Goal: Task Accomplishment & Management: Use online tool/utility

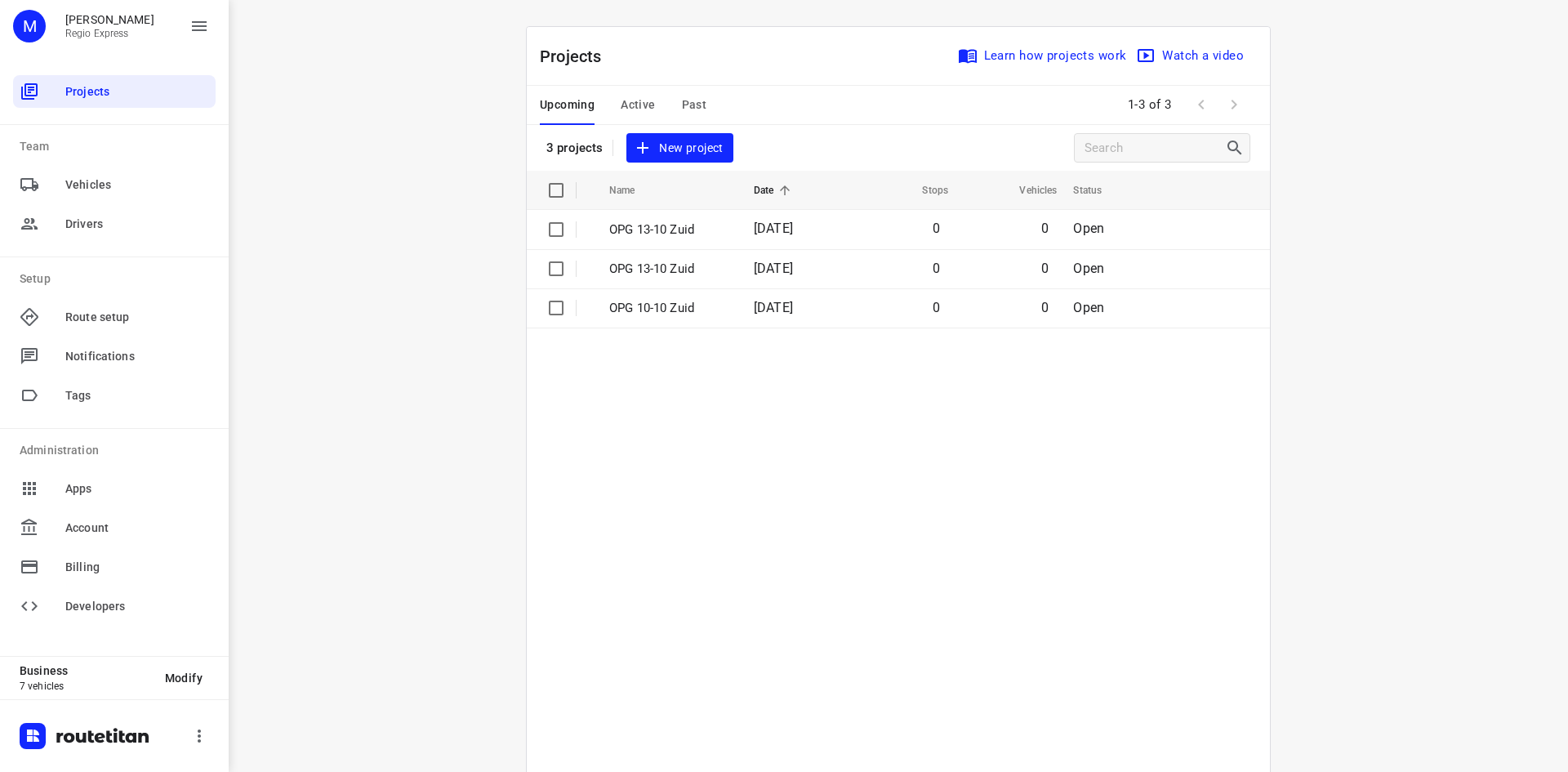
click at [625, 109] on span "Active" at bounding box center [638, 104] width 35 height 20
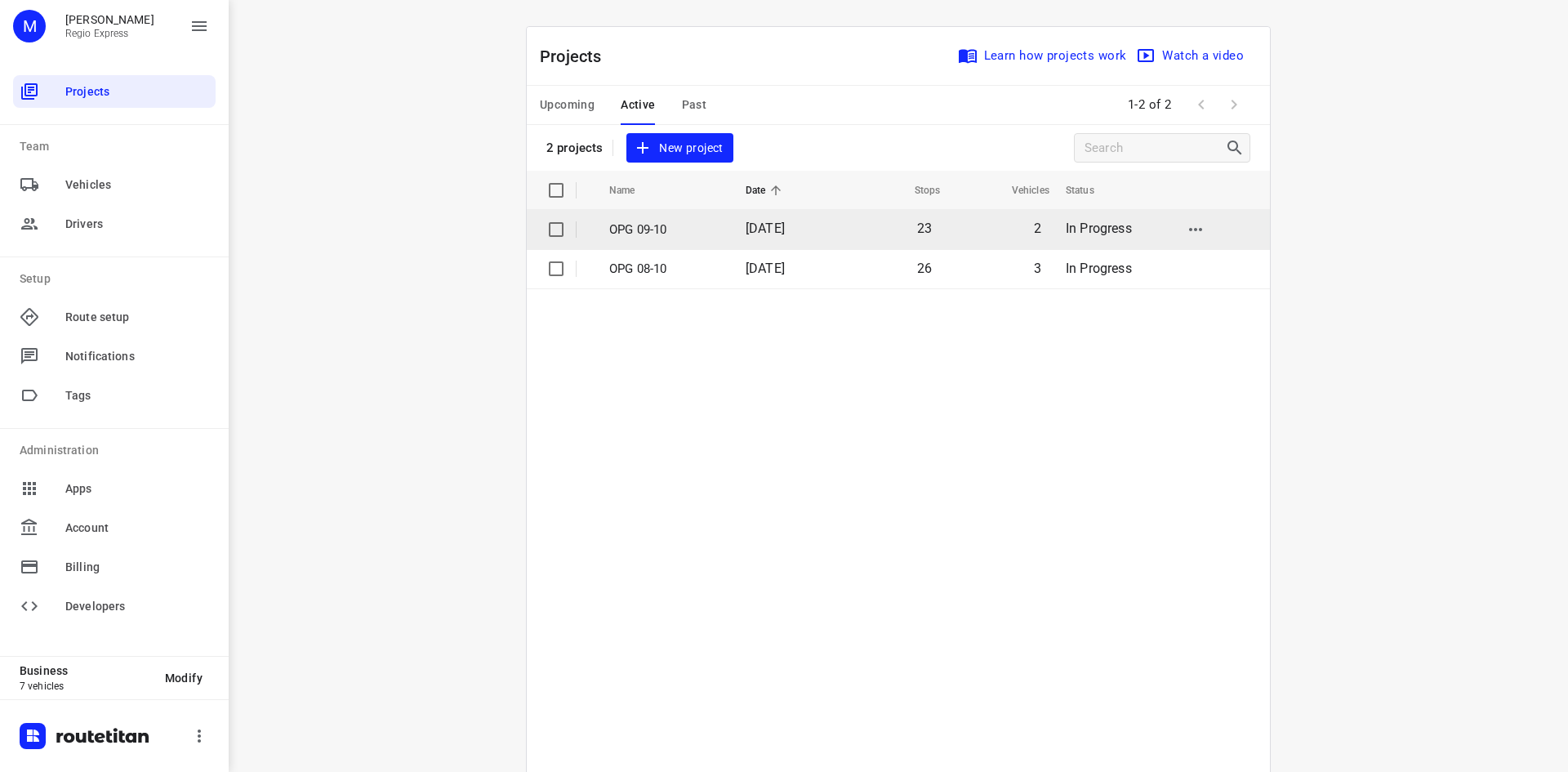
click at [709, 235] on p "OPG 09-10" at bounding box center [665, 229] width 112 height 18
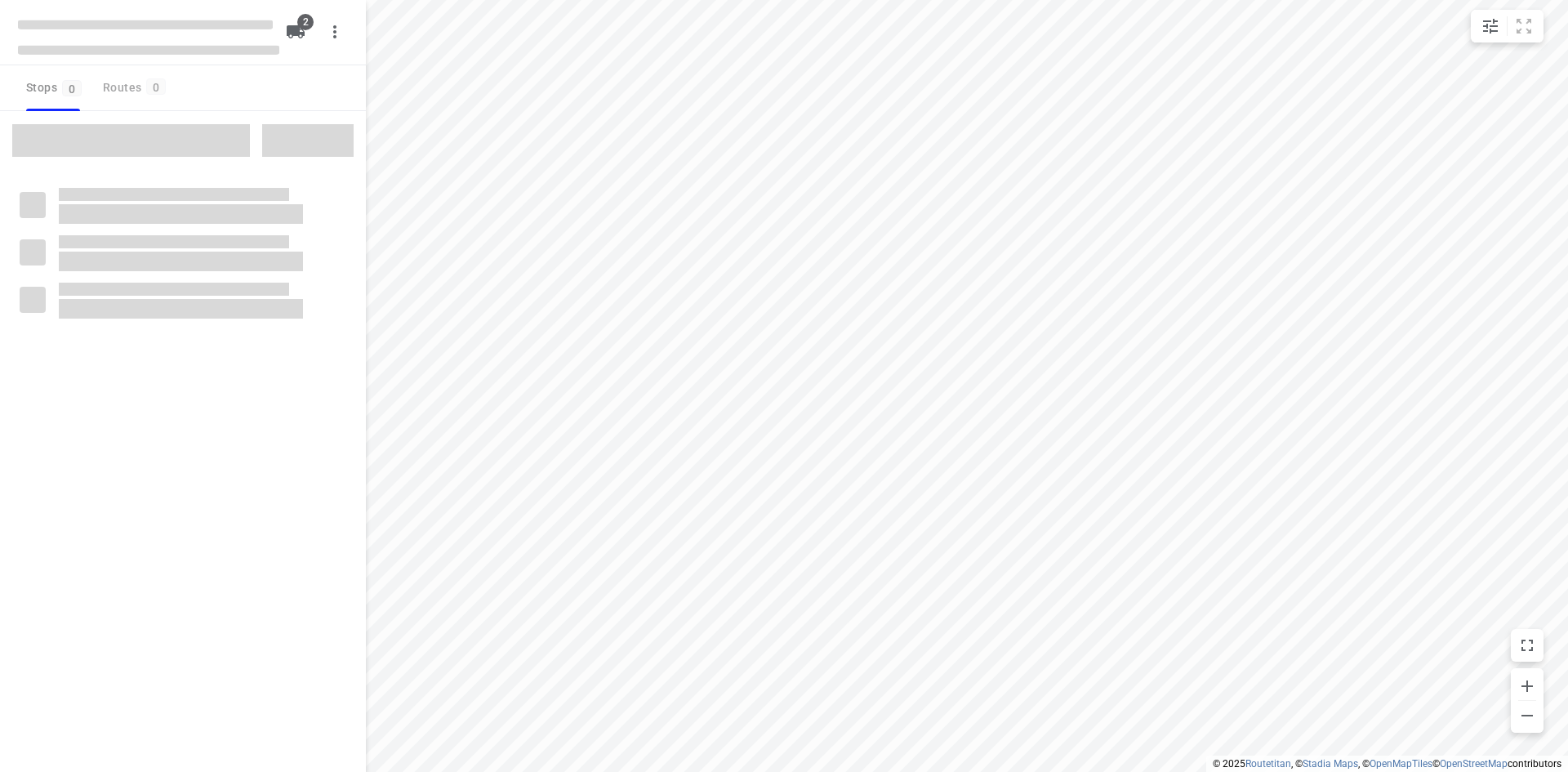
type input "distance"
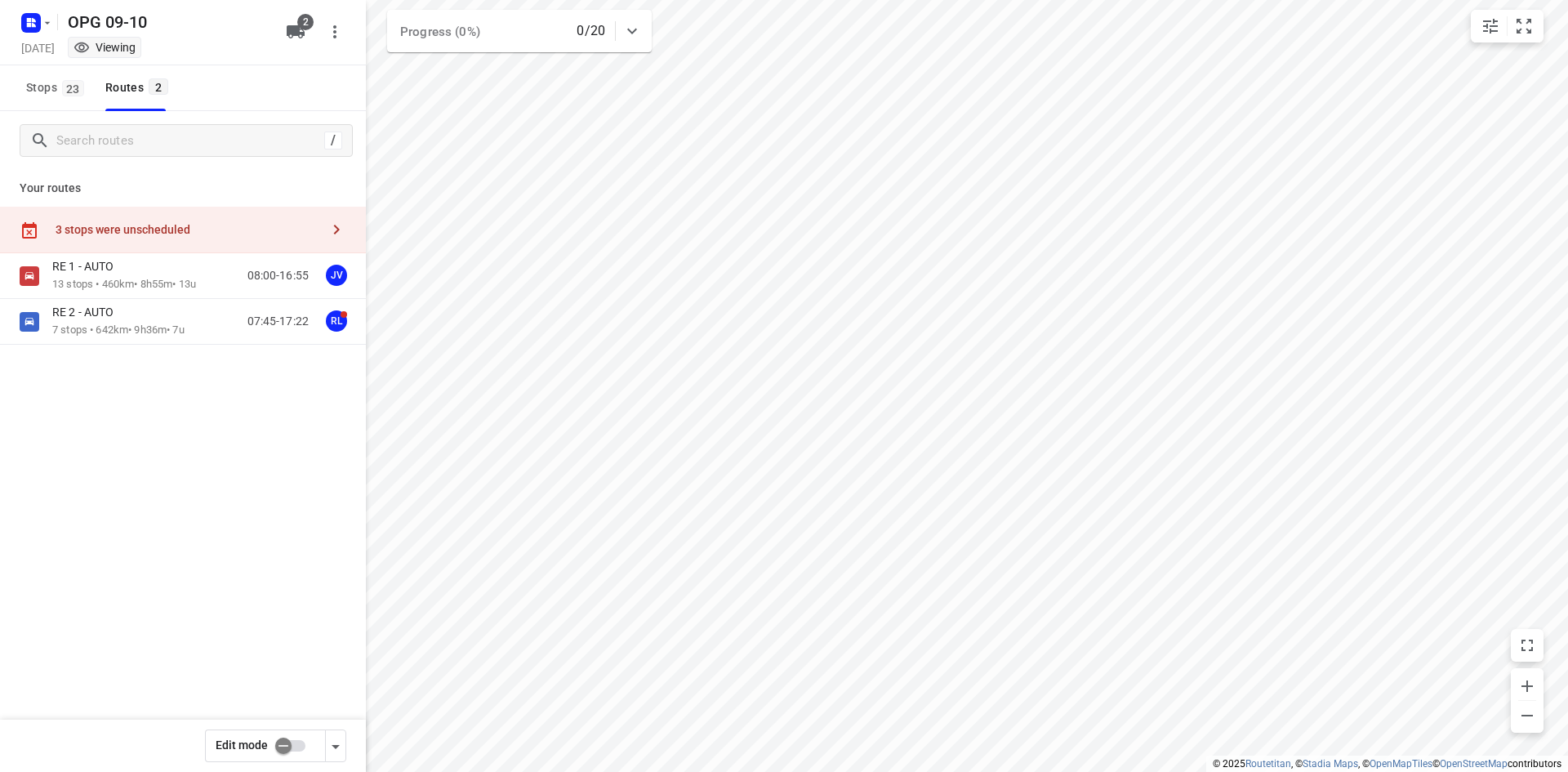
click at [178, 228] on div "3 stops were unscheduled" at bounding box center [188, 230] width 265 height 14
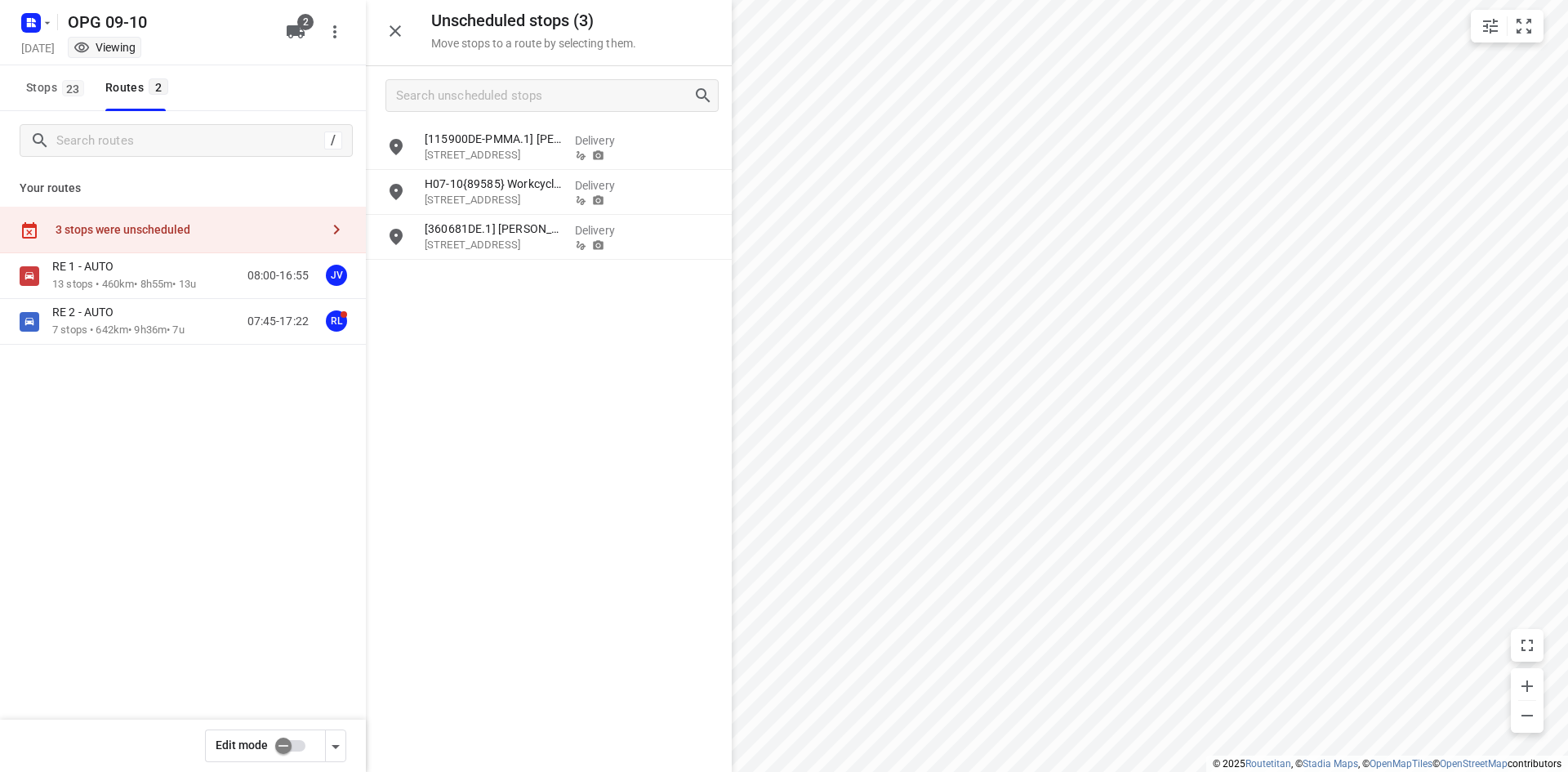
click at [178, 228] on div "3 stops were unscheduled" at bounding box center [188, 230] width 265 height 14
click at [402, 29] on icon "button" at bounding box center [395, 31] width 19 height 19
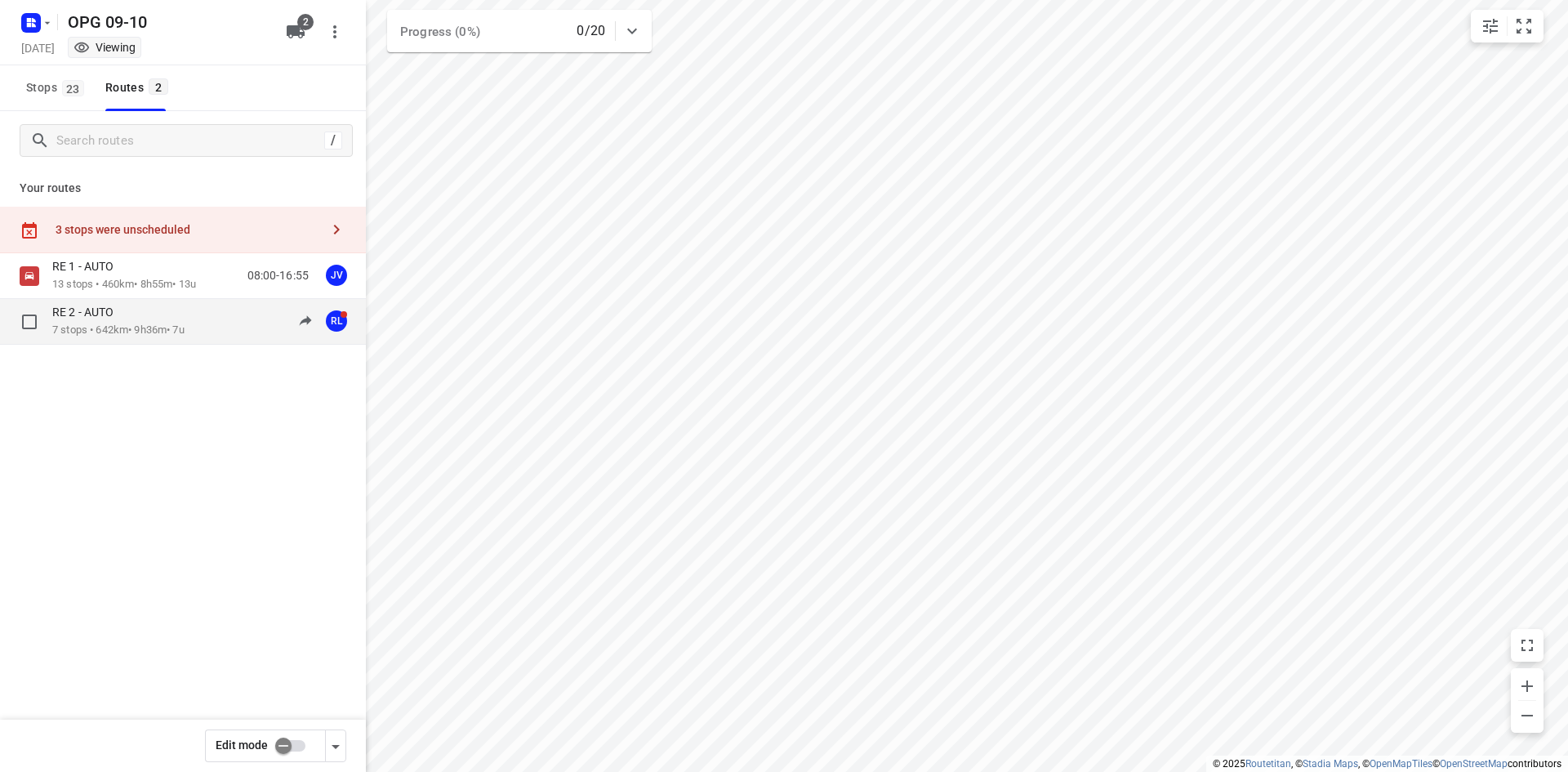
click at [98, 319] on p "RE 2 - AUTO" at bounding box center [88, 312] width 71 height 14
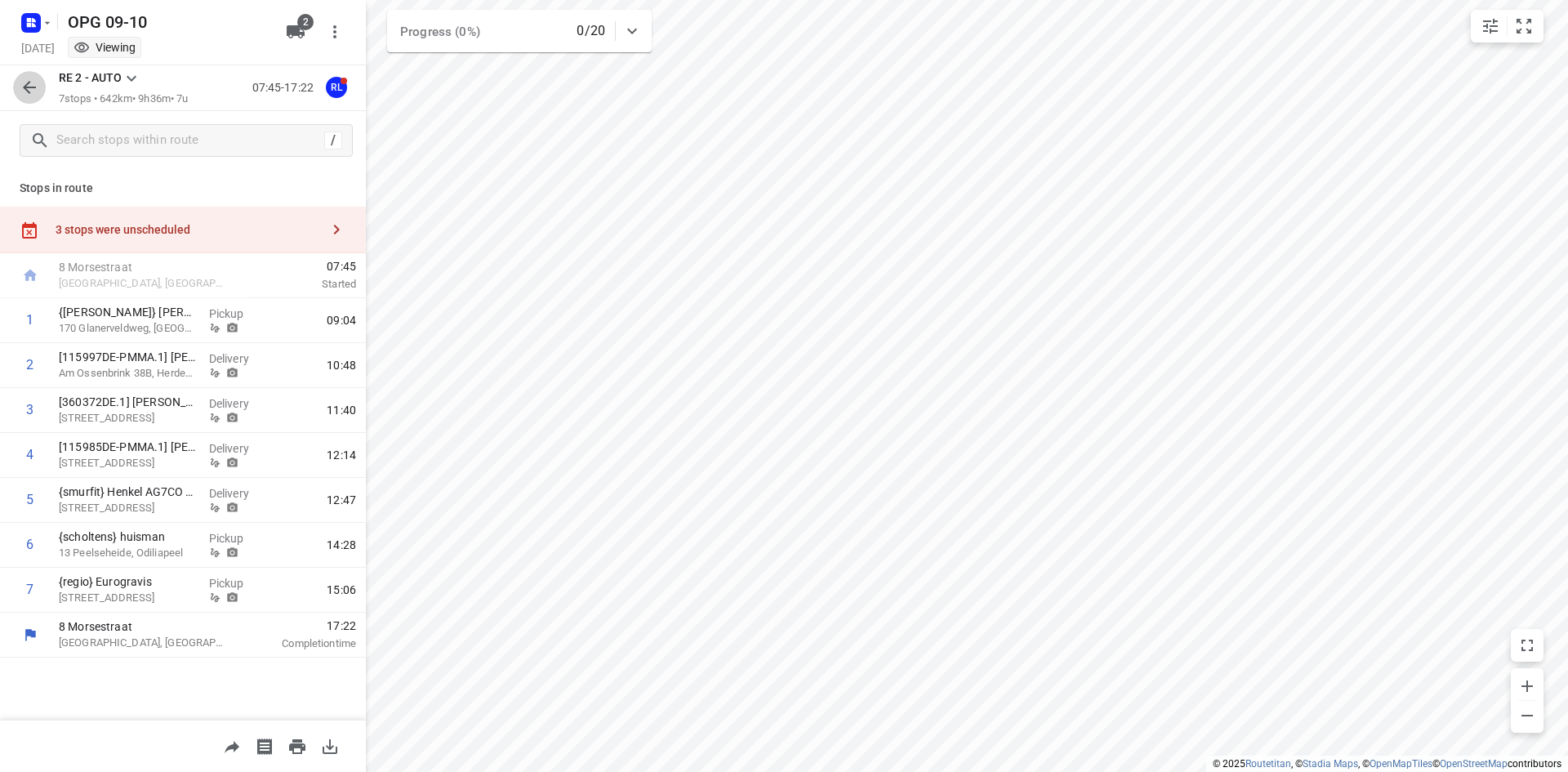
click at [28, 94] on icon "button" at bounding box center [29, 87] width 19 height 19
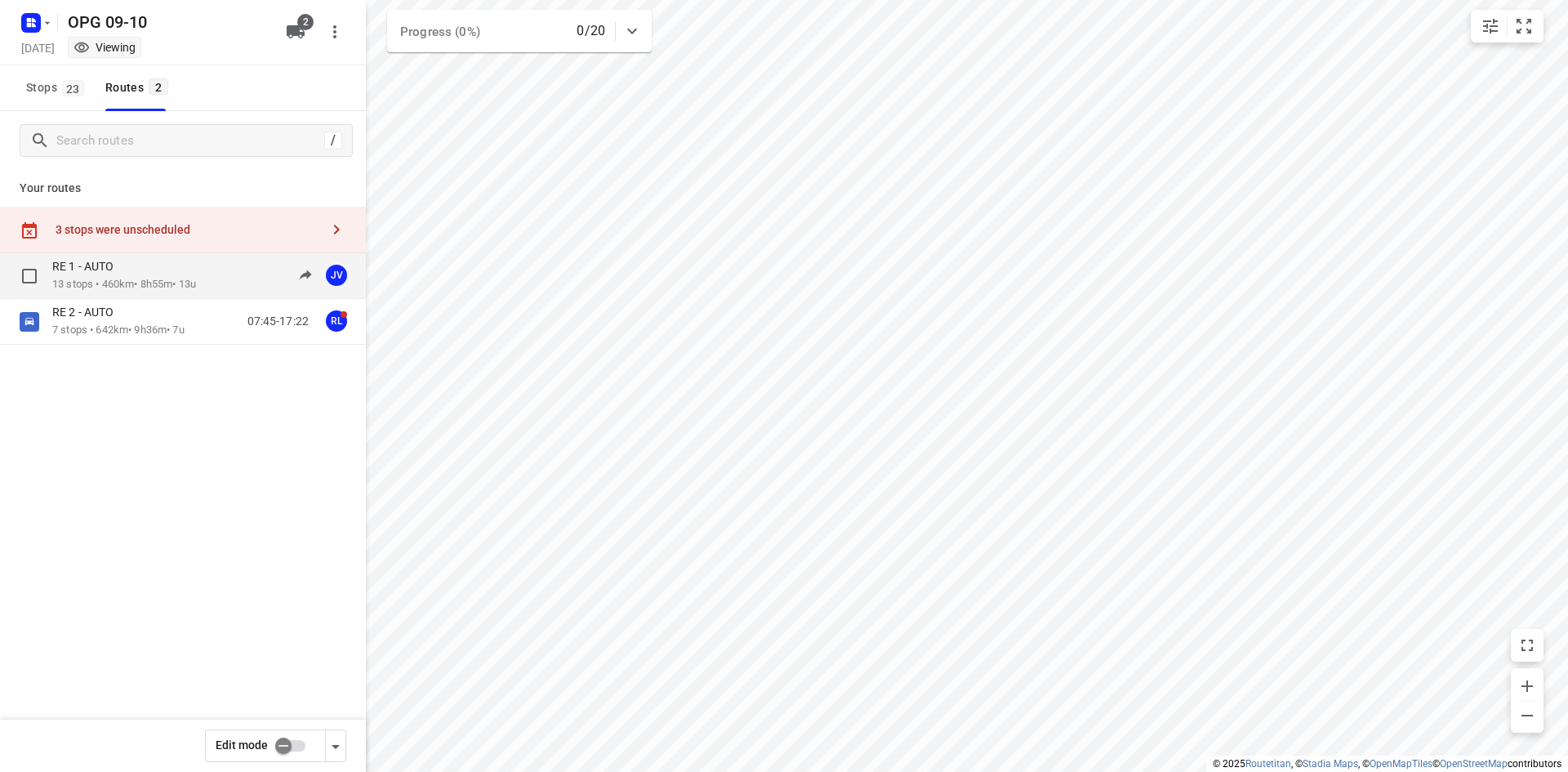
click at [159, 282] on p "13 stops • 460km • 8h55m • 13u" at bounding box center [124, 285] width 144 height 15
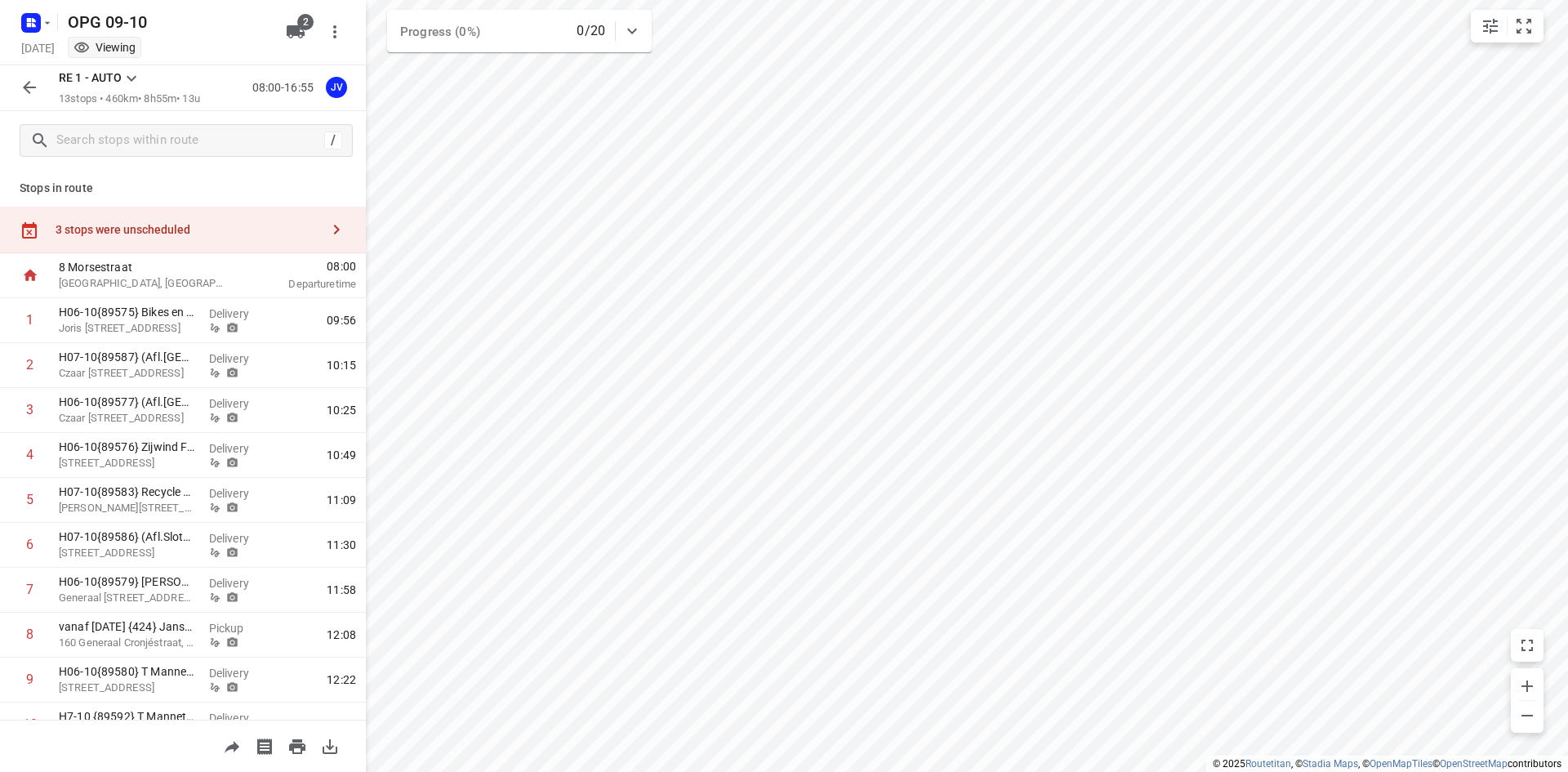
click at [230, 215] on div "3 stops were unscheduled" at bounding box center [182, 230] width 366 height 46
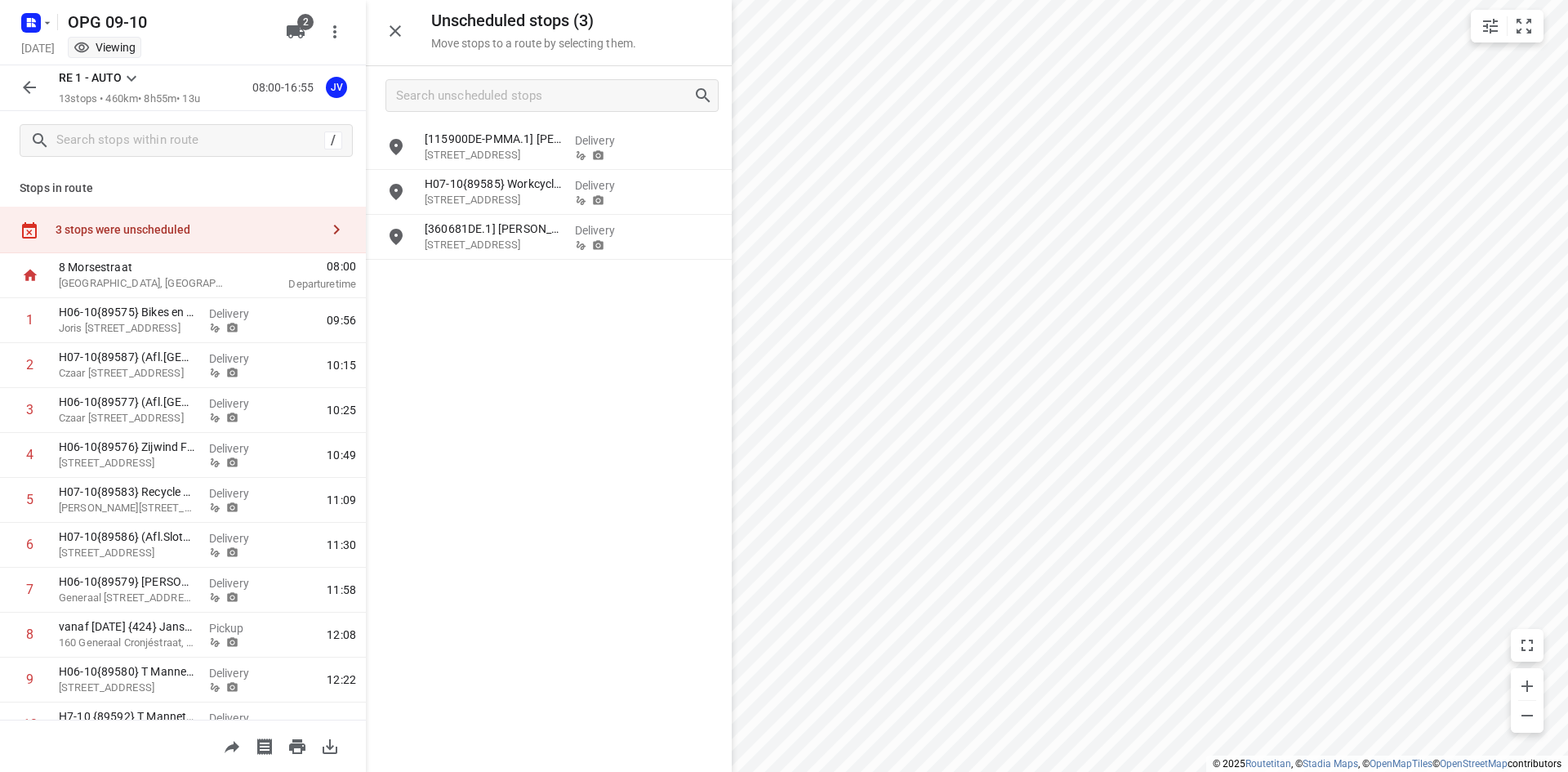
click at [230, 215] on div "3 stops were unscheduled" at bounding box center [182, 230] width 366 height 46
click at [399, 40] on icon "button" at bounding box center [395, 31] width 19 height 19
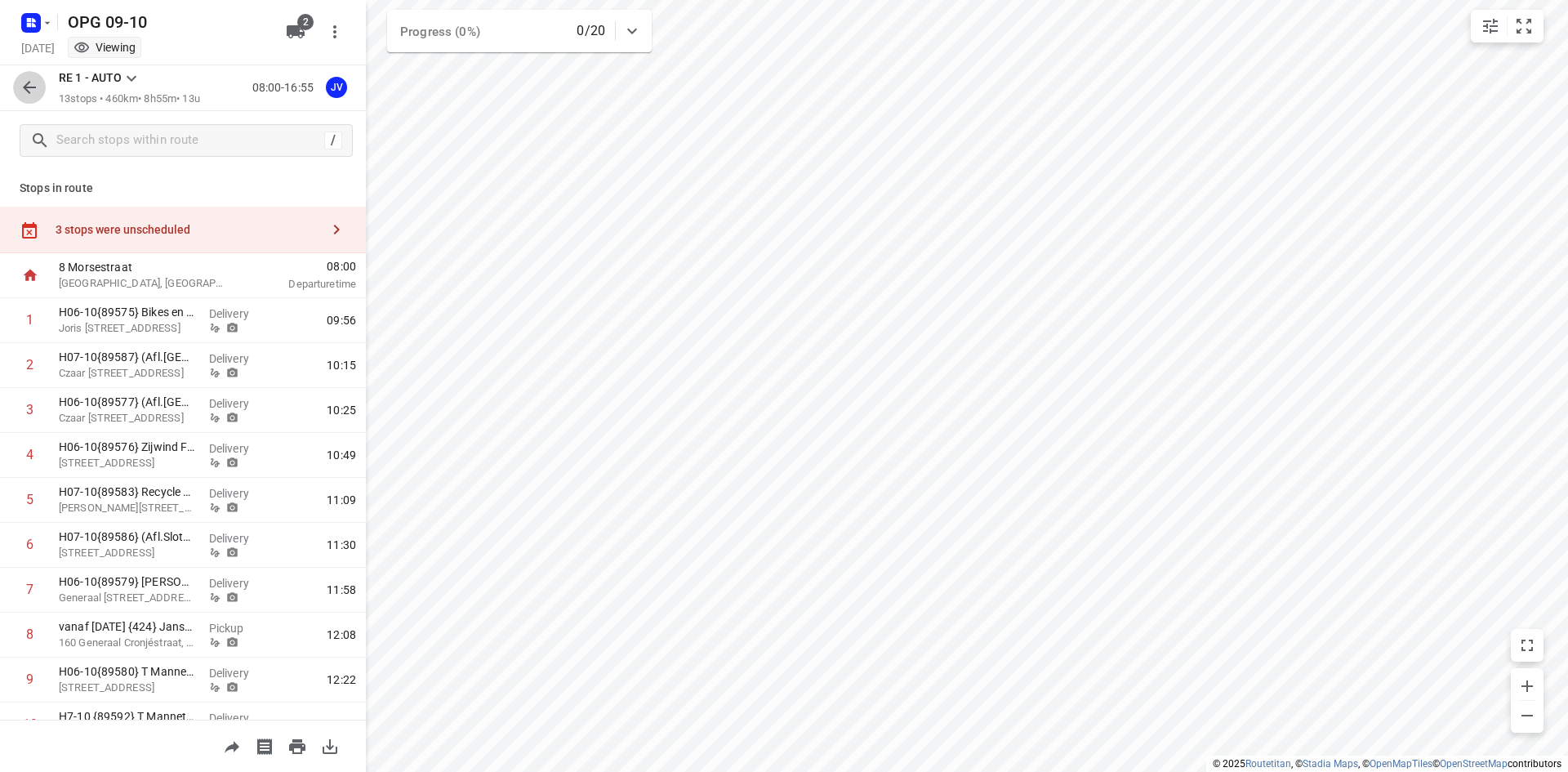
click at [31, 90] on icon "button" at bounding box center [29, 87] width 19 height 19
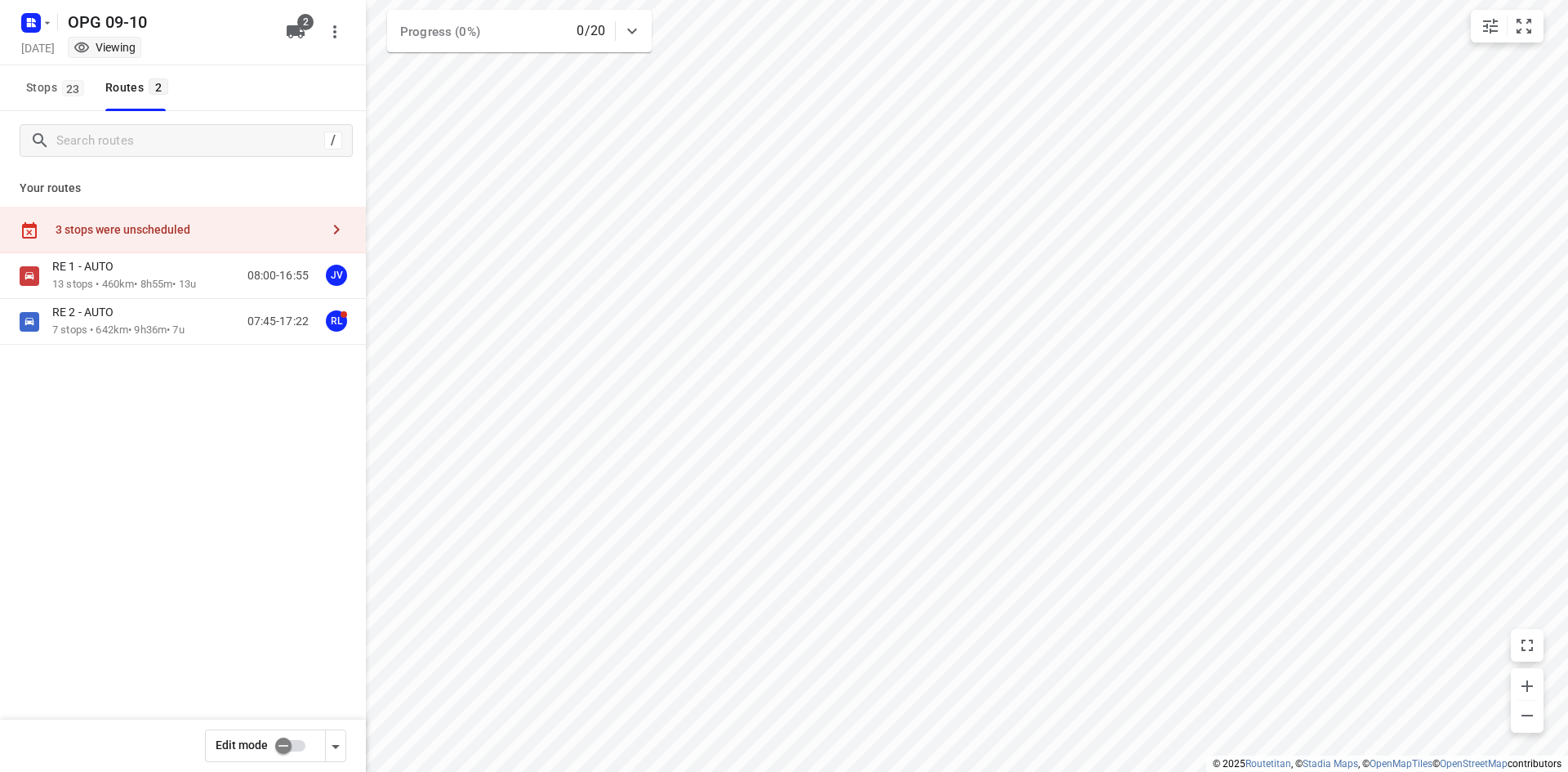
click at [206, 225] on div "3 stops were unscheduled" at bounding box center [188, 230] width 265 height 14
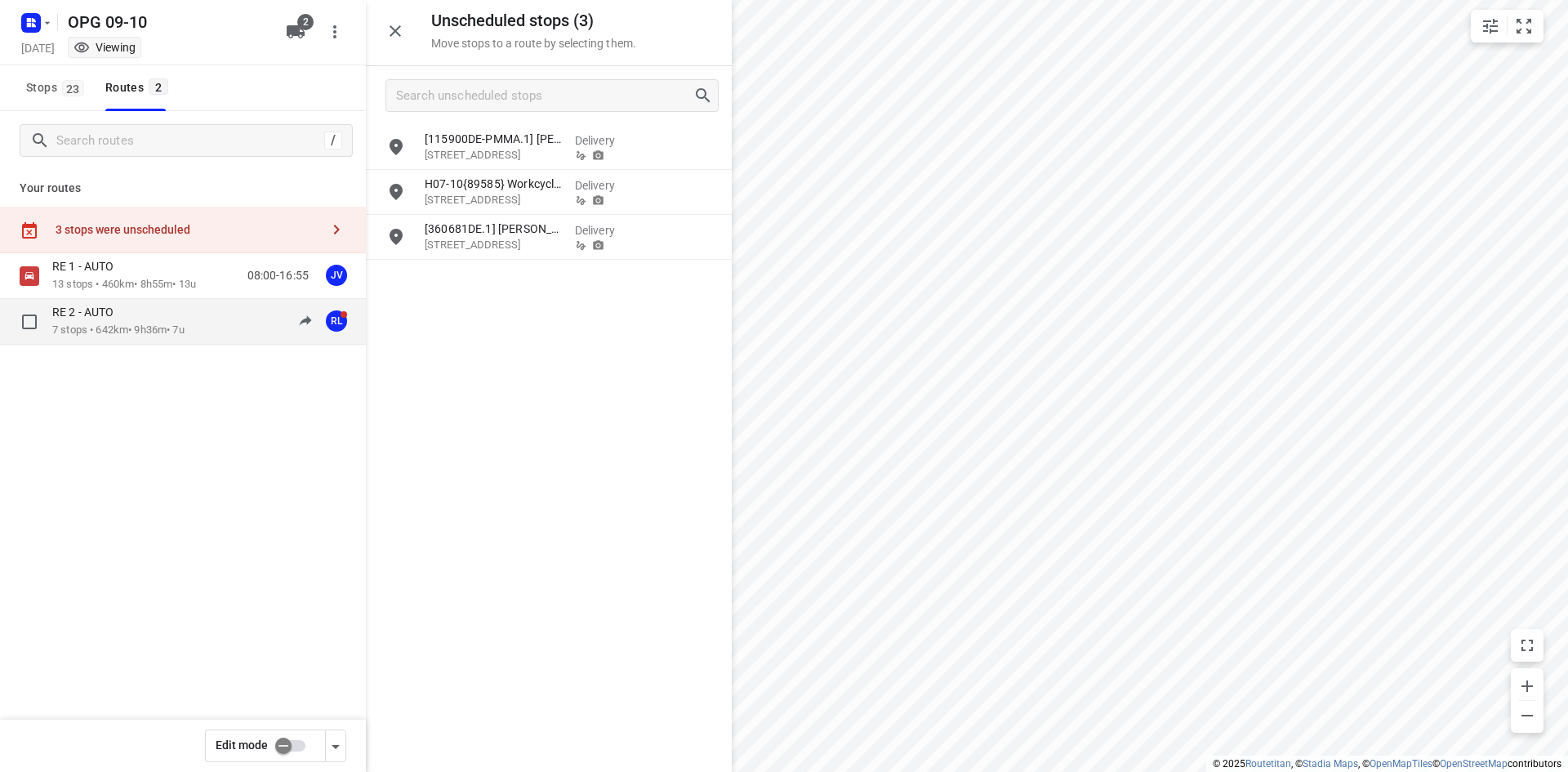
click at [184, 328] on p "7 stops • 642km • 9h36m • 7u" at bounding box center [118, 330] width 132 height 15
